Goal: Task Accomplishment & Management: Complete application form

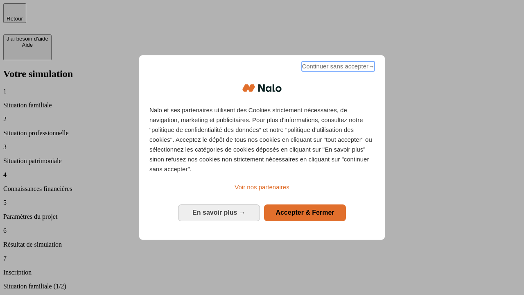
click at [337, 68] on span "Continuer sans accepter →" at bounding box center [338, 66] width 73 height 10
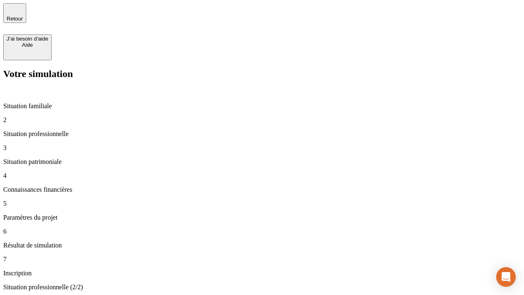
type input "30 000"
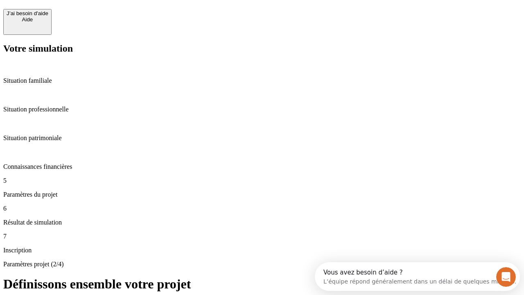
scroll to position [16, 0]
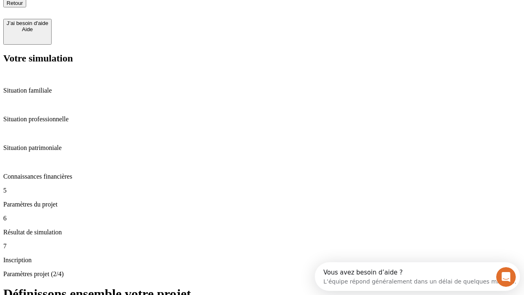
type input "25"
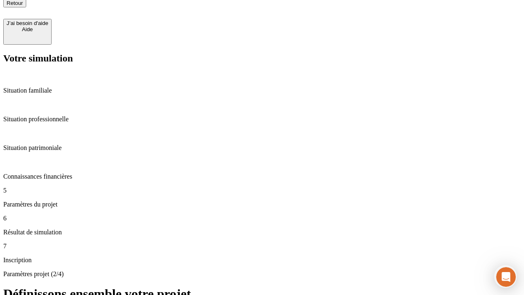
type input "64"
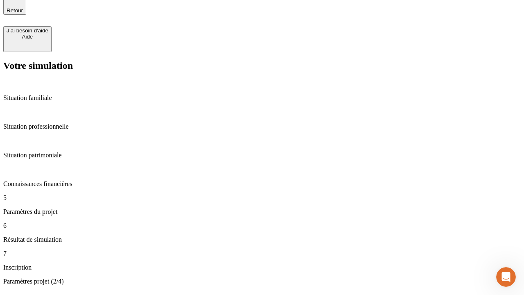
type input "1 000"
type input "640"
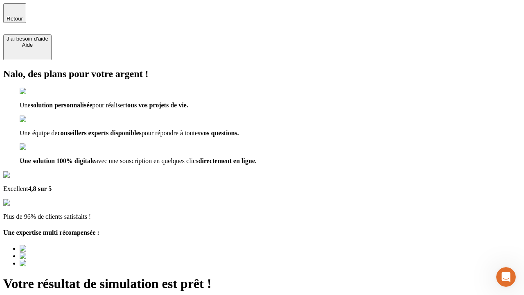
type input "[EMAIL_ADDRESS][PERSON_NAME][DOMAIN_NAME]"
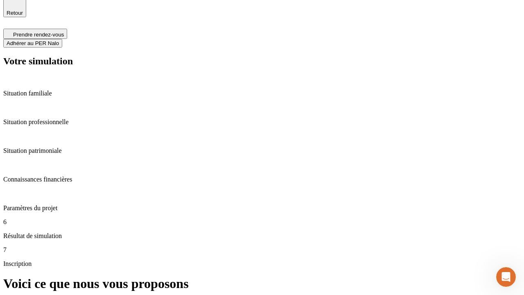
click at [59, 40] on span "Adhérer au PER Nalo" at bounding box center [33, 43] width 52 height 6
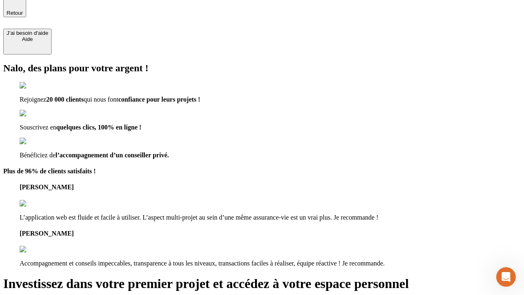
scroll to position [5, 0]
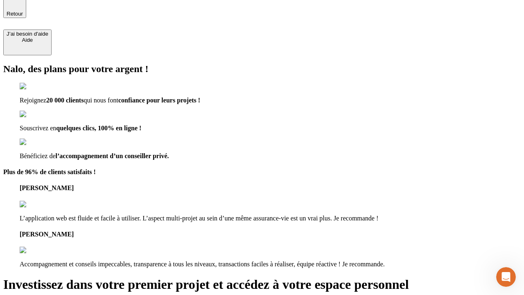
type input "[PERSON_NAME][EMAIL_ADDRESS][DOMAIN_NAME]"
